Goal: Communication & Community: Answer question/provide support

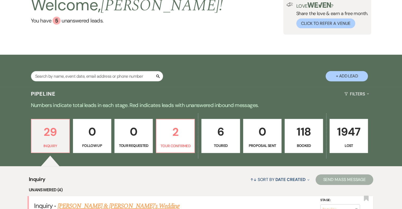
scroll to position [132, 0]
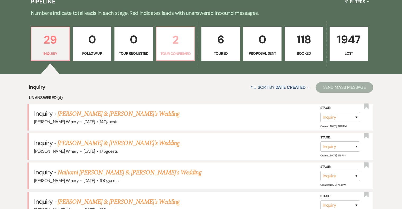
click at [185, 39] on p "2" at bounding box center [175, 40] width 31 height 18
select select "4"
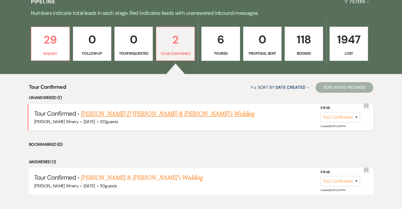
click at [150, 113] on link "[PERSON_NAME] D'[PERSON_NAME] & [PERSON_NAME]'s Wedding" at bounding box center [168, 114] width 174 height 10
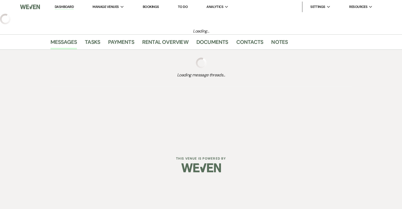
select select "4"
select select "5"
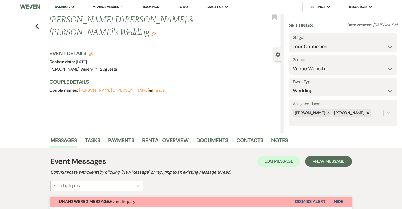
click at [67, 6] on link "Dashboard" at bounding box center [64, 6] width 19 height 5
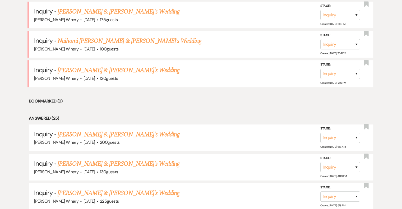
scroll to position [265, 0]
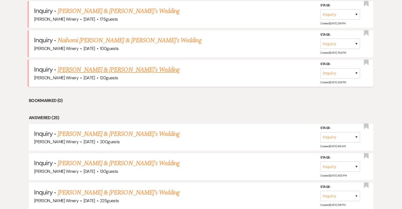
click at [111, 65] on link "[PERSON_NAME] & [PERSON_NAME]'s Wedding" at bounding box center [119, 70] width 122 height 10
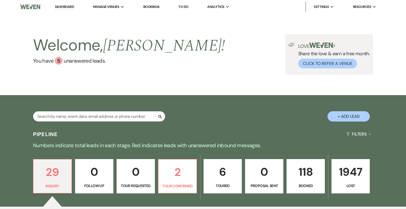
select select "5"
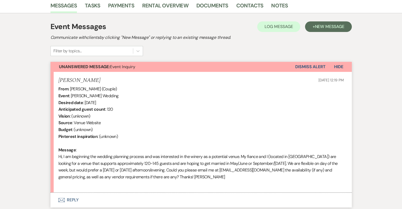
scroll to position [175, 0]
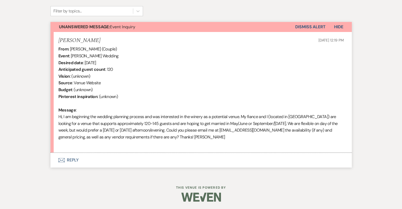
click at [74, 160] on button "Envelope Reply" at bounding box center [202, 160] width 302 height 15
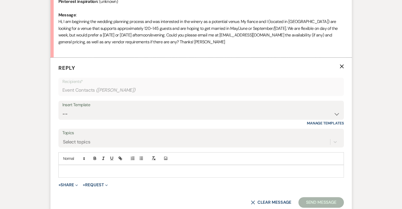
scroll to position [276, 0]
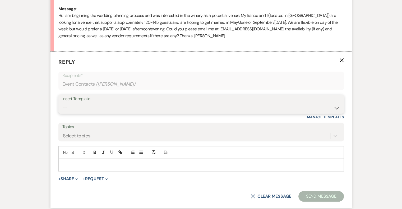
click at [72, 109] on select "-- Weven Planning Portal Introduction (Booked Events) Tour Request Response Fol…" at bounding box center [201, 108] width 278 height 10
select select "403"
click at [62, 103] on select "-- Weven Planning Portal Introduction (Booked Events) Tour Request Response Fol…" at bounding box center [201, 108] width 278 height 10
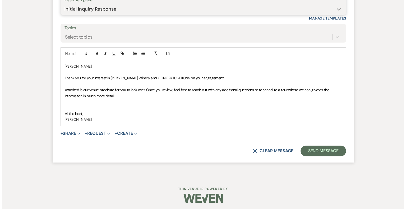
scroll to position [376, 0]
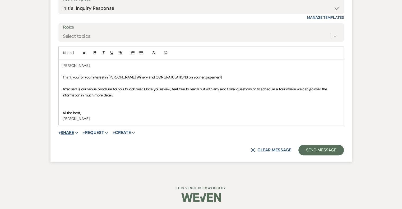
click at [69, 131] on button "+ Share Expand" at bounding box center [68, 133] width 20 height 4
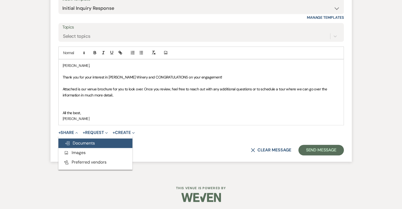
click at [89, 144] on span "Doc Upload Documents" at bounding box center [80, 143] width 30 height 6
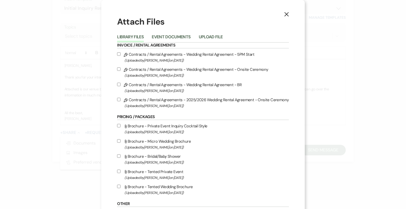
click at [175, 191] on span "(Uploaded by [PERSON_NAME] on [DATE] )" at bounding box center [207, 193] width 164 height 6
click at [121, 188] on input "Attach File Brochure - Tented Wedding Brochure (Uploaded by [PERSON_NAME] on [D…" at bounding box center [118, 186] width 3 height 3
checkbox input "true"
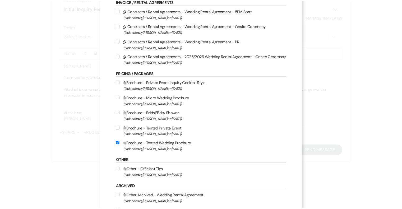
scroll to position [87, 0]
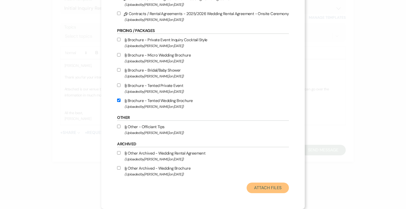
click at [263, 187] on button "Attach Files" at bounding box center [268, 188] width 42 height 11
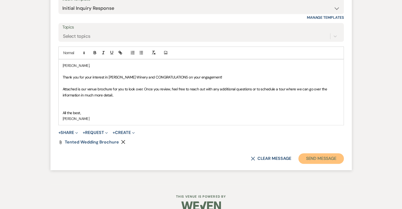
click at [329, 161] on button "Send Message" at bounding box center [321, 158] width 45 height 11
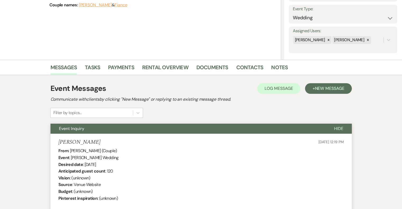
scroll to position [0, 0]
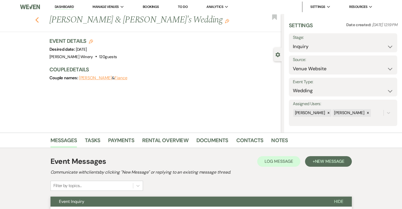
click at [37, 19] on icon "Previous" at bounding box center [37, 20] width 4 height 6
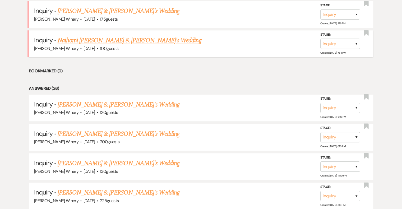
click at [73, 40] on link "Naihomi [PERSON_NAME] & [PERSON_NAME]'s Wedding" at bounding box center [130, 41] width 144 height 10
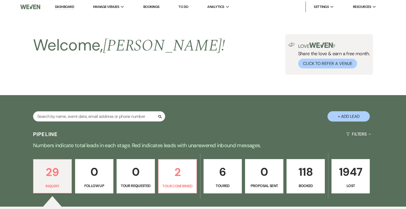
select select "5"
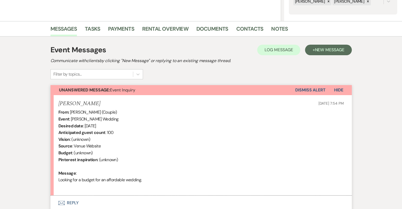
scroll to position [155, 0]
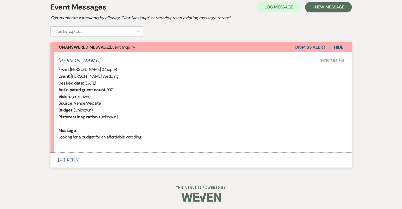
click at [74, 161] on button "Envelope Reply" at bounding box center [202, 160] width 302 height 15
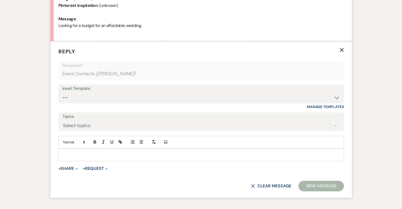
scroll to position [281, 0]
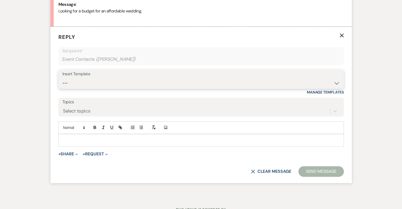
click at [69, 81] on select "-- Weven Planning Portal Introduction (Booked Events) Tour Request Response Fol…" at bounding box center [201, 83] width 278 height 10
select select "403"
click at [62, 78] on select "-- Weven Planning Portal Introduction (Booked Events) Tour Request Response Fol…" at bounding box center [201, 83] width 278 height 10
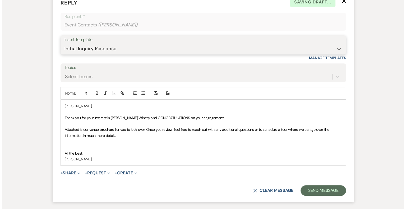
scroll to position [356, 0]
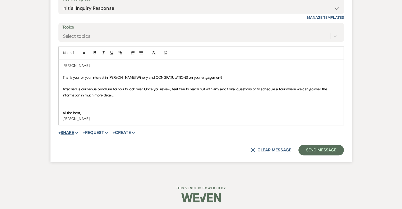
click at [70, 131] on button "+ Share Expand" at bounding box center [68, 133] width 20 height 4
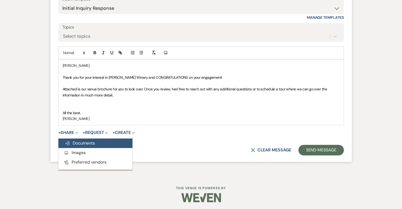
click at [78, 140] on span "Doc Upload Documents" at bounding box center [80, 143] width 30 height 6
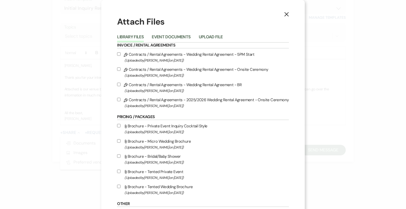
click at [163, 192] on span "(Uploaded by [PERSON_NAME] on [DATE] )" at bounding box center [207, 193] width 164 height 6
click at [121, 188] on input "Attach File Brochure - Tented Wedding Brochure (Uploaded by [PERSON_NAME] on [D…" at bounding box center [118, 186] width 3 height 3
checkbox input "true"
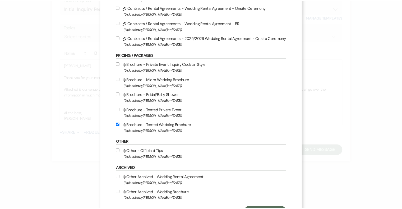
scroll to position [87, 0]
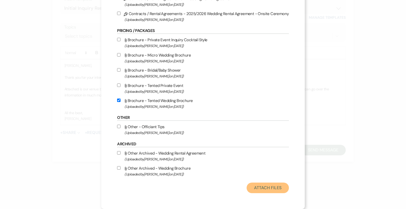
click at [269, 189] on button "Attach Files" at bounding box center [268, 188] width 42 height 11
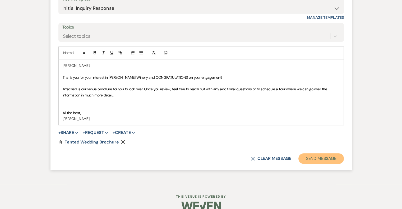
click at [326, 161] on button "Send Message" at bounding box center [321, 158] width 45 height 11
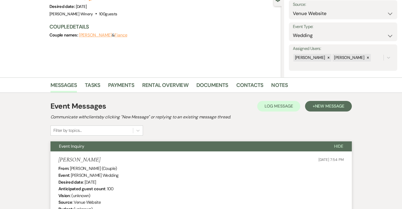
scroll to position [0, 0]
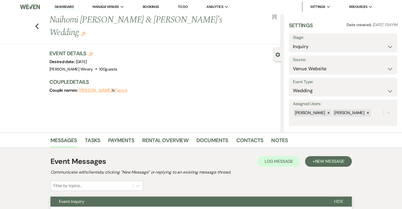
click at [65, 7] on link "Dashboard" at bounding box center [64, 6] width 19 height 5
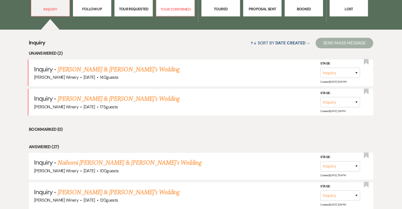
scroll to position [212, 0]
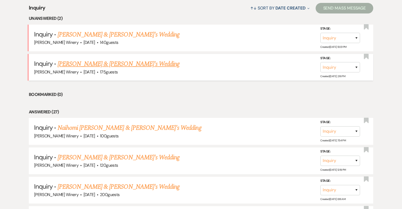
click at [76, 63] on link "[PERSON_NAME] & [PERSON_NAME]'s Wedding" at bounding box center [119, 64] width 122 height 10
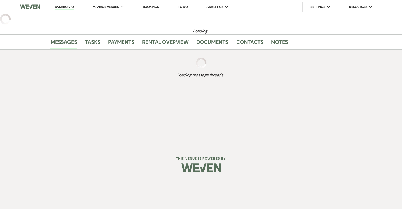
select select "5"
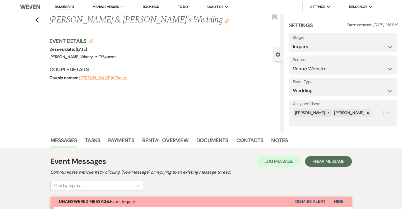
scroll to position [161, 0]
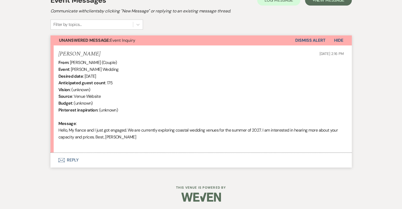
click at [71, 158] on button "Envelope Reply" at bounding box center [202, 160] width 302 height 15
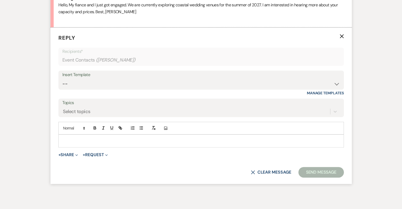
scroll to position [288, 0]
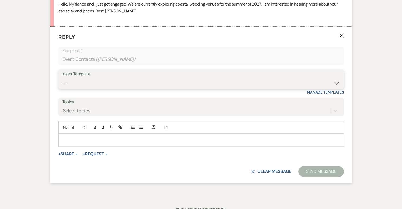
click at [88, 84] on select "-- Weven Planning Portal Introduction (Booked Events) Tour Request Response Fol…" at bounding box center [201, 83] width 278 height 10
select select "403"
click at [62, 78] on select "-- Weven Planning Portal Introduction (Booked Events) Tour Request Response Fol…" at bounding box center [201, 83] width 278 height 10
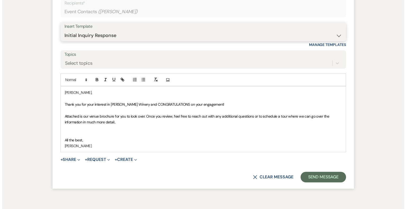
scroll to position [362, 0]
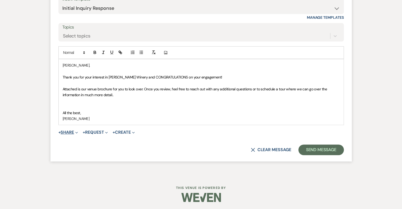
click at [65, 130] on button "+ Share Expand" at bounding box center [68, 132] width 20 height 4
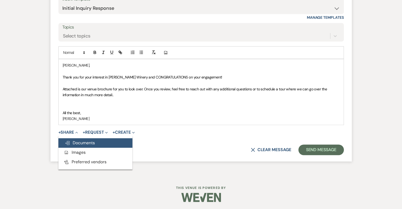
click at [69, 142] on use "button" at bounding box center [67, 144] width 4 height 4
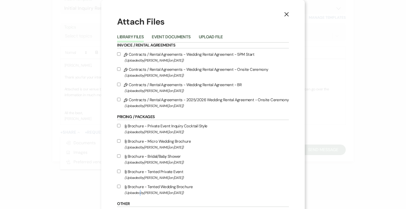
click at [140, 191] on span "(Uploaded by [PERSON_NAME] on [DATE] )" at bounding box center [207, 193] width 164 height 6
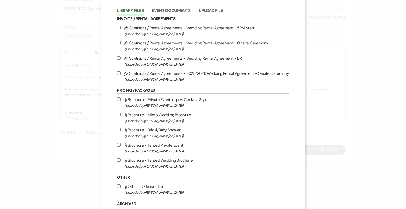
click at [119, 160] on input "Attach File Brochure - Tented Wedding Brochure (Uploaded by [PERSON_NAME] on [D…" at bounding box center [118, 159] width 3 height 3
checkbox input "true"
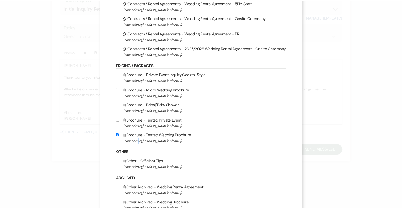
scroll to position [87, 0]
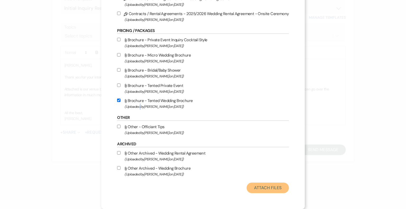
click at [269, 188] on button "Attach Files" at bounding box center [268, 188] width 42 height 11
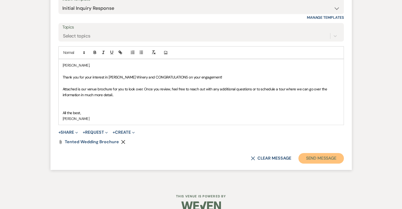
click at [326, 157] on button "Send Message" at bounding box center [321, 158] width 45 height 11
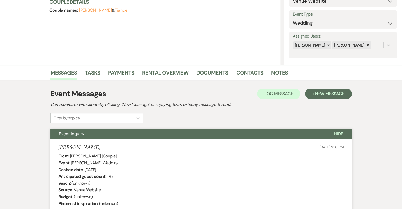
scroll to position [0, 0]
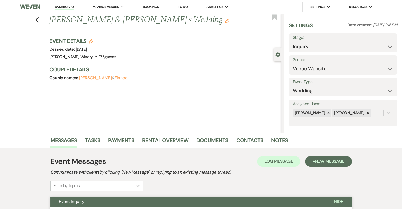
click at [69, 8] on link "Dashboard" at bounding box center [64, 6] width 19 height 5
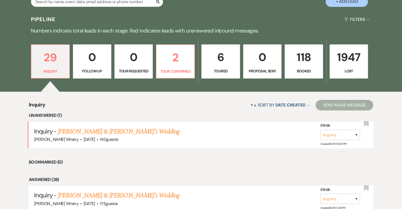
scroll to position [132, 0]
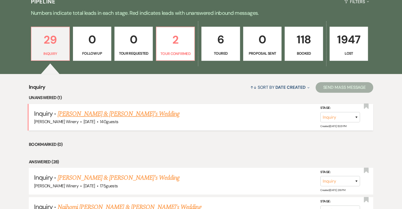
click at [81, 114] on link "[PERSON_NAME] & [PERSON_NAME]'s Wedding" at bounding box center [119, 114] width 122 height 10
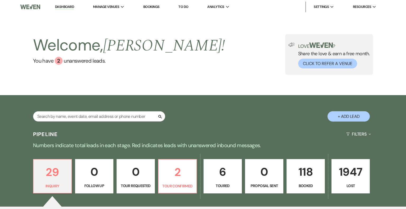
select select "5"
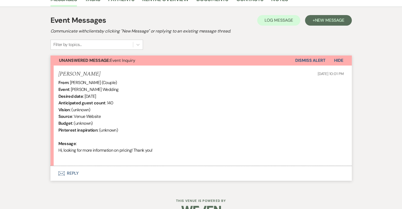
scroll to position [155, 0]
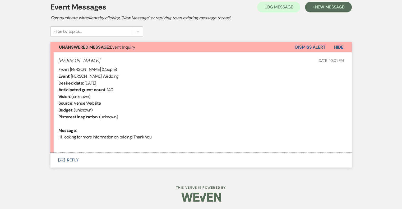
click at [72, 163] on button "Envelope Reply" at bounding box center [202, 160] width 302 height 15
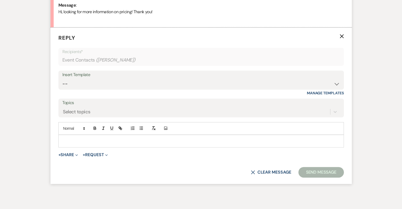
scroll to position [281, 0]
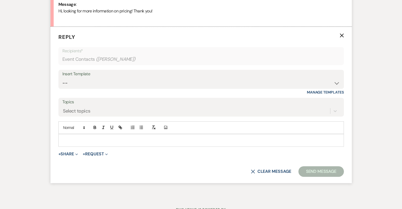
click at [83, 73] on div "Insert Template" at bounding box center [201, 74] width 278 height 8
click at [84, 80] on select "-- Weven Planning Portal Introduction (Booked Events) Tour Request Response Fol…" at bounding box center [201, 83] width 278 height 10
select select "403"
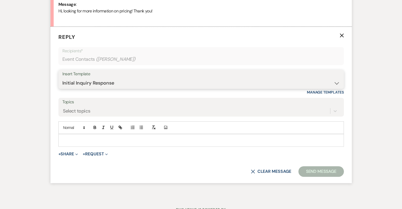
click at [62, 78] on select "-- Weven Planning Portal Introduction (Booked Events) Tour Request Response Fol…" at bounding box center [201, 83] width 278 height 10
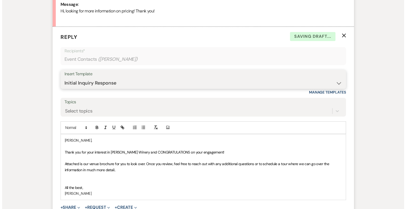
scroll to position [356, 0]
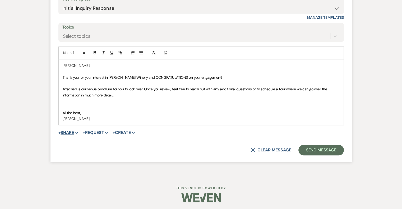
click at [69, 132] on button "+ Share Expand" at bounding box center [68, 133] width 20 height 4
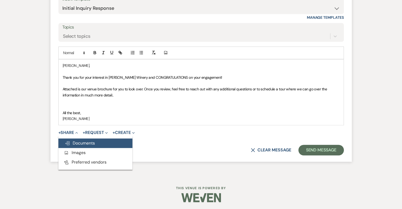
click at [79, 141] on span "Doc Upload Documents" at bounding box center [80, 143] width 30 height 6
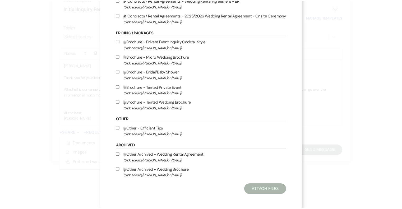
scroll to position [87, 0]
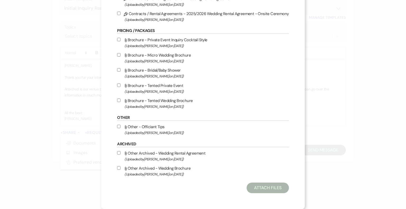
click at [168, 100] on label "Attach File Brochure - Tented Wedding Brochure (Uploaded by [PERSON_NAME] on [D…" at bounding box center [203, 103] width 172 height 12
click at [121, 100] on input "Attach File Brochure - Tented Wedding Brochure (Uploaded by [PERSON_NAME] on [D…" at bounding box center [118, 100] width 3 height 3
checkbox input "true"
click at [275, 190] on button "Attach Files" at bounding box center [268, 188] width 42 height 11
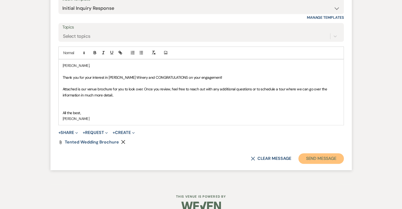
click at [311, 158] on button "Send Message" at bounding box center [321, 158] width 45 height 11
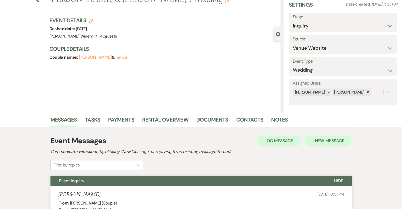
scroll to position [0, 0]
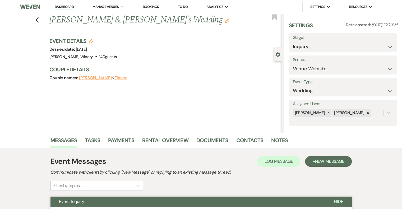
click at [71, 7] on link "Dashboard" at bounding box center [64, 6] width 19 height 5
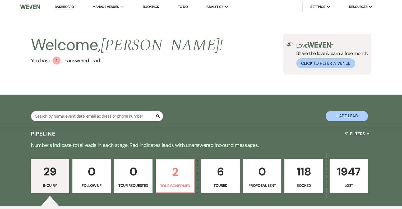
click at [309, 173] on p "118" at bounding box center [303, 172] width 31 height 18
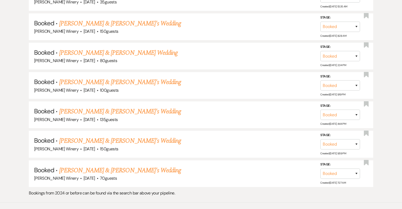
scroll to position [1620, 0]
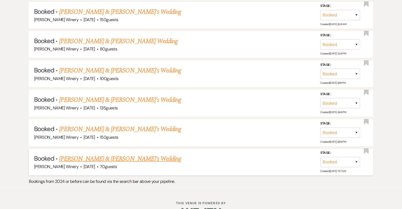
click at [110, 154] on link "[PERSON_NAME] & [PERSON_NAME]'s Wedding" at bounding box center [120, 159] width 122 height 10
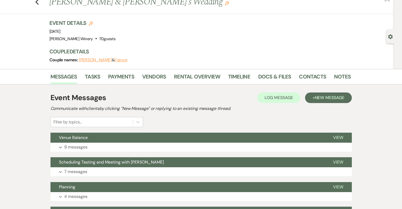
scroll to position [53, 0]
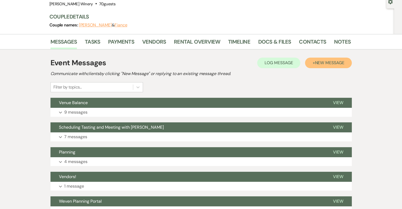
click at [327, 61] on span "New Message" at bounding box center [329, 63] width 29 height 6
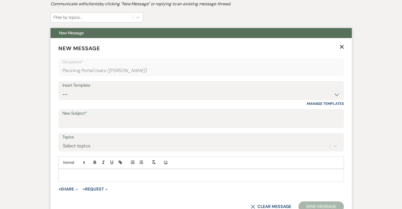
scroll to position [132, 0]
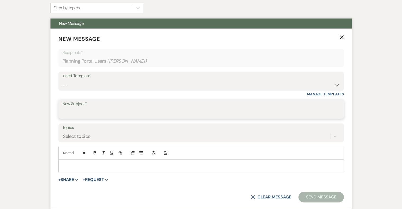
click at [75, 111] on input "New Subject*" at bounding box center [201, 113] width 278 height 10
type input "Wine Consumption"
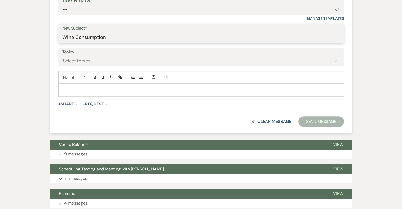
scroll to position [212, 0]
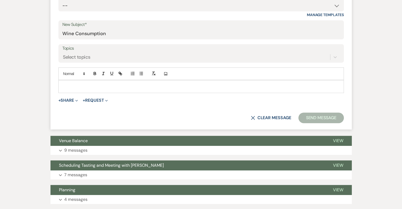
click at [65, 82] on div at bounding box center [201, 86] width 285 height 12
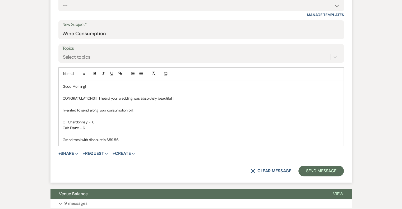
click at [107, 139] on p "Grand total with discount is 659.56." at bounding box center [201, 140] width 277 height 6
click at [127, 139] on p "Grand total with discount is $659.56." at bounding box center [201, 140] width 277 height 6
click at [179, 138] on p "Grand total with discount is $659.56. Would you like me to use the card wnding …" at bounding box center [201, 140] width 277 height 6
click at [210, 137] on p "Grand total with discount is $659.56. Would you like me to use the card ending …" at bounding box center [201, 140] width 277 height 6
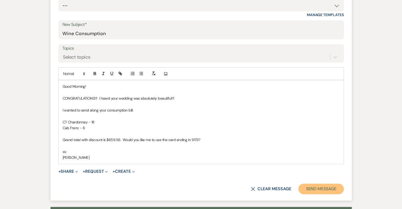
click at [326, 189] on button "Send Message" at bounding box center [321, 189] width 45 height 11
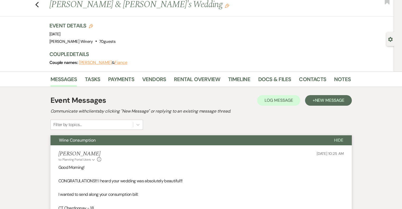
scroll to position [0, 0]
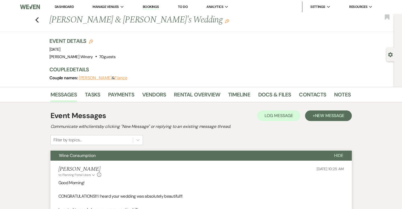
click at [64, 7] on link "Dashboard" at bounding box center [64, 6] width 19 height 4
